Goal: Transaction & Acquisition: Register for event/course

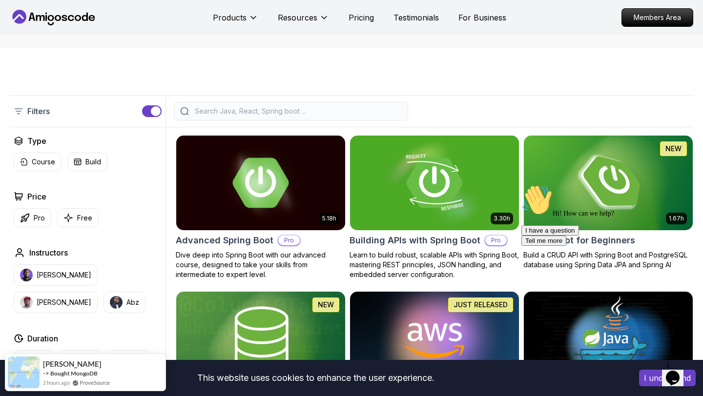
scroll to position [159, 0]
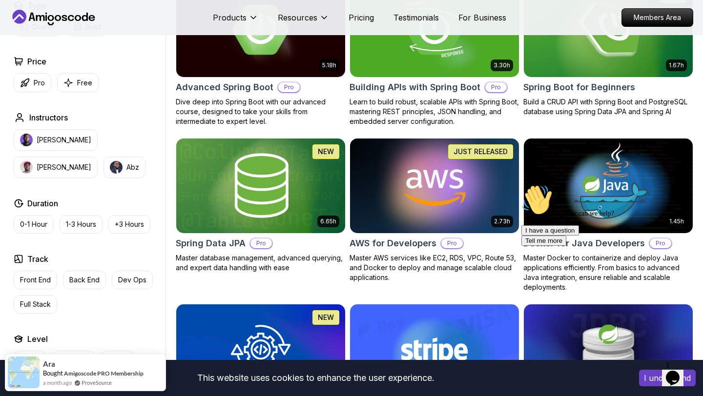
scroll to position [306, 0]
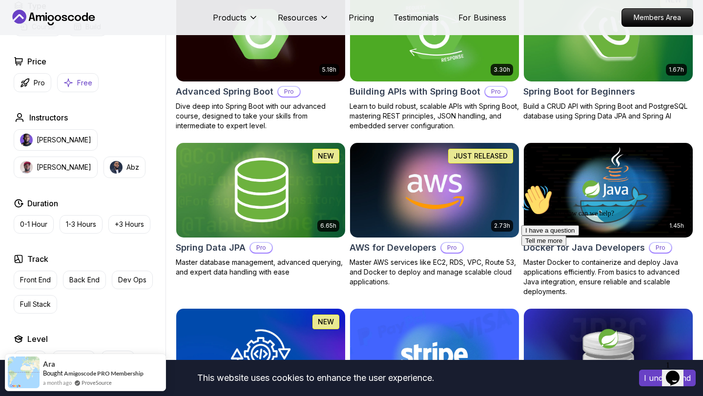
click at [81, 80] on p "Free" at bounding box center [84, 83] width 15 height 10
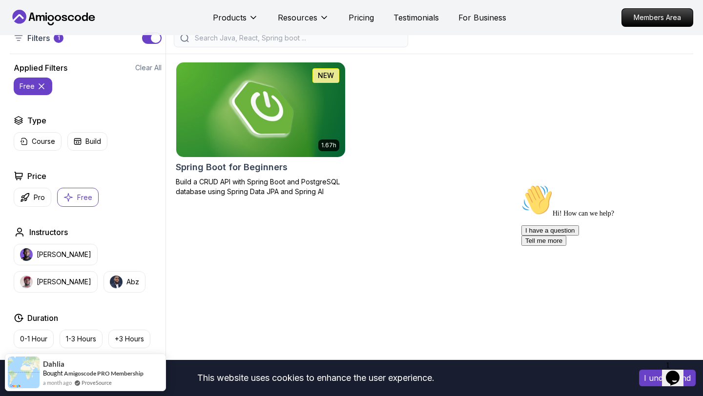
scroll to position [227, 0]
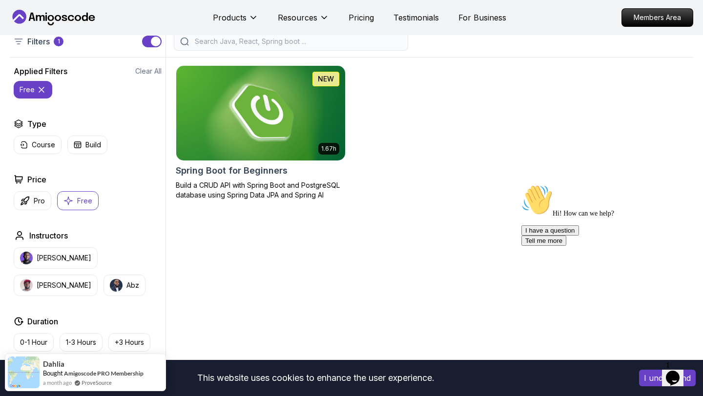
click at [228, 113] on img at bounding box center [260, 112] width 177 height 99
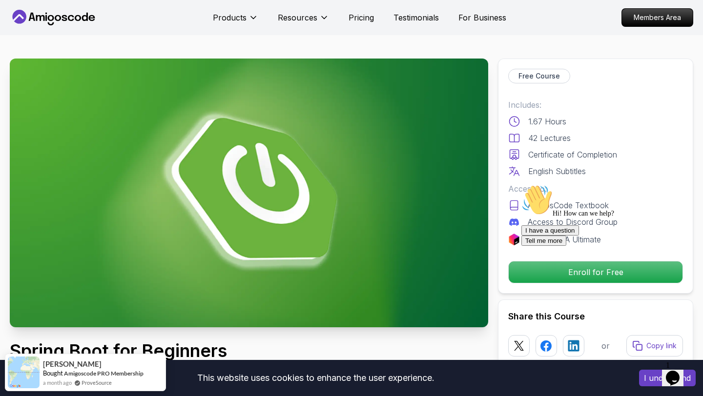
drag, startPoint x: 526, startPoint y: 269, endPoint x: 521, endPoint y: 356, distance: 86.5
click at [526, 218] on div "Hi! How can we help?" at bounding box center [609, 200] width 176 height 33
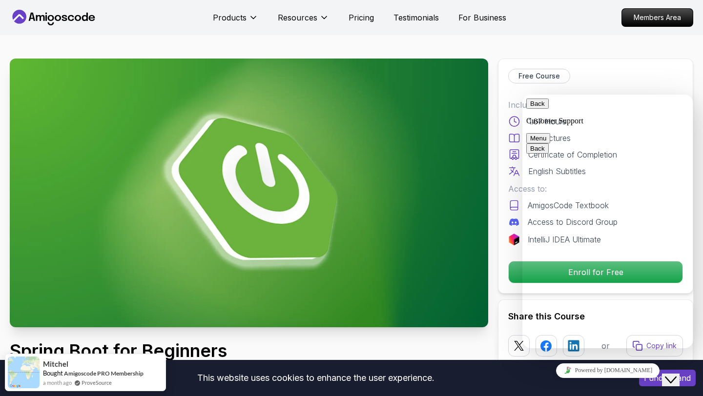
click at [669, 75] on div "Free Course" at bounding box center [595, 76] width 175 height 15
click at [536, 109] on button "Back" at bounding box center [537, 104] width 22 height 10
click at [673, 374] on icon "Close Chat This icon closes the chat window." at bounding box center [671, 380] width 12 height 12
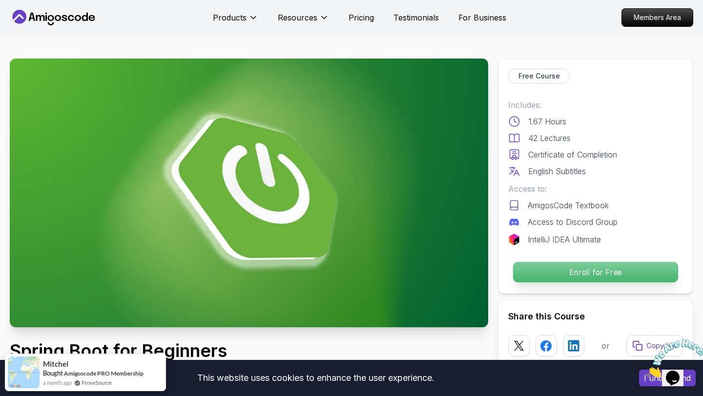
click at [575, 274] on p "Enroll for Free" at bounding box center [595, 272] width 165 height 20
